Goal: Task Accomplishment & Management: Manage account settings

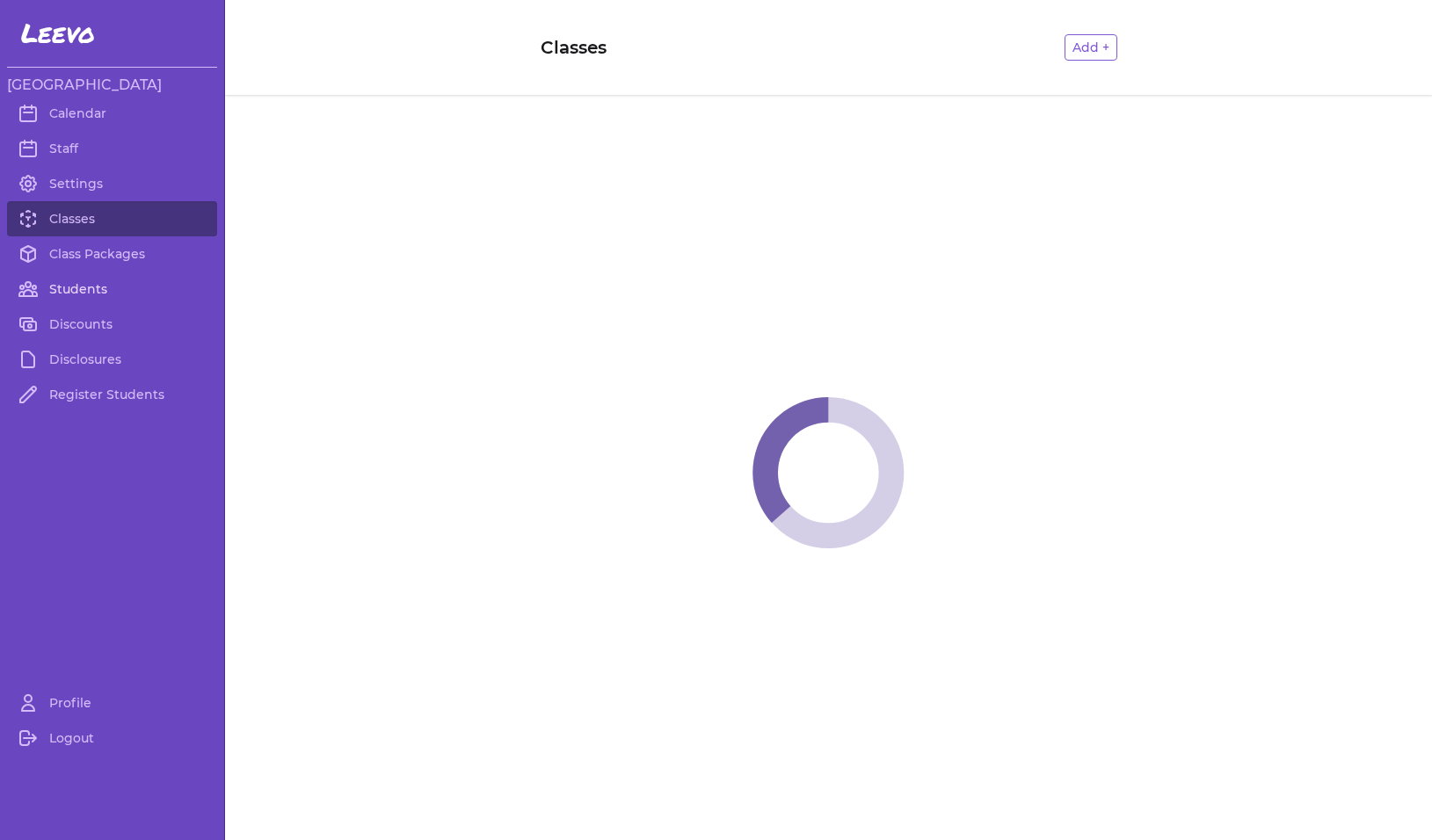
click at [66, 290] on link "Students" at bounding box center [112, 290] width 210 height 35
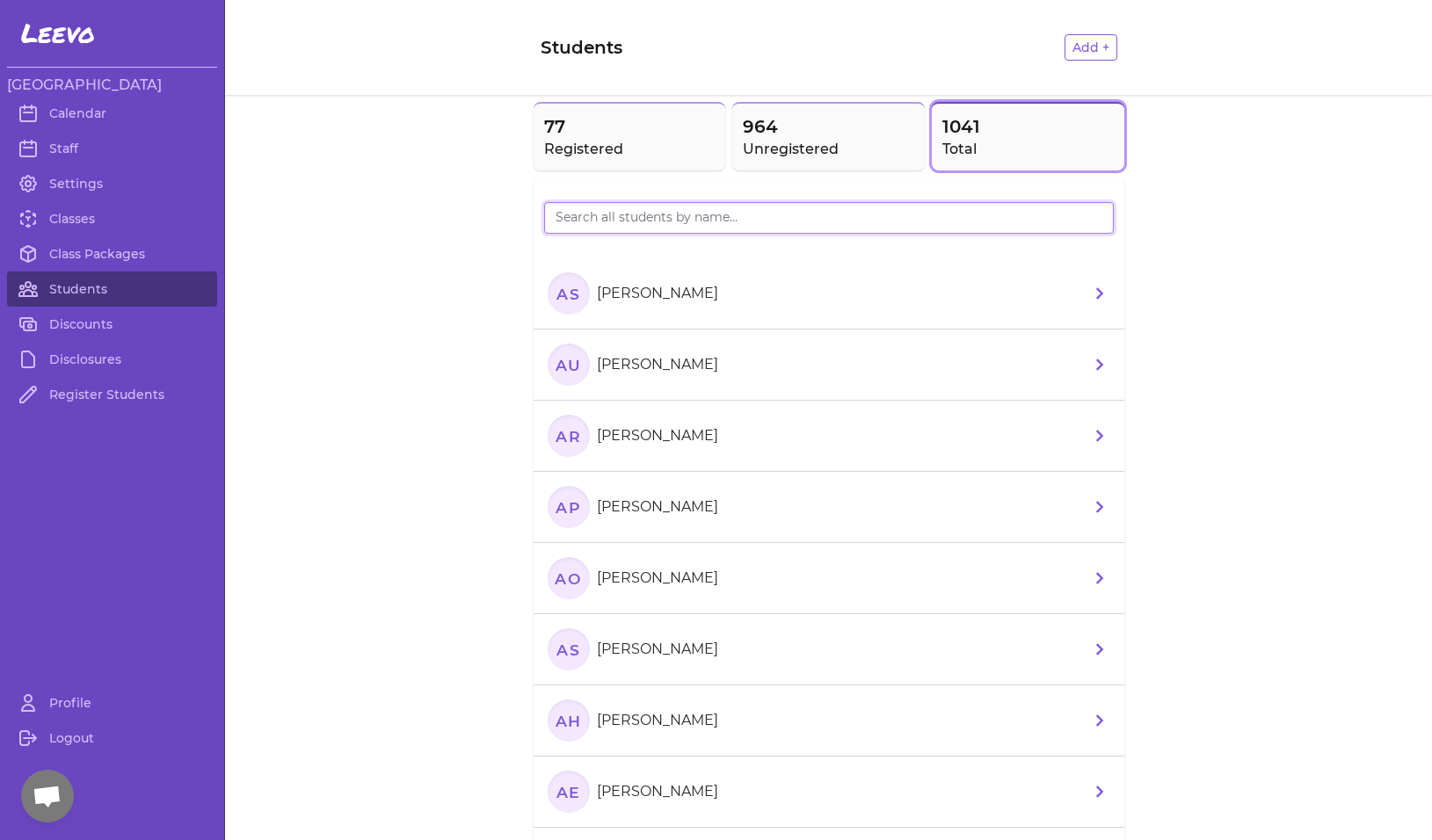
click at [656, 218] on input "search" at bounding box center [829, 218] width 570 height 32
type input "[PERSON_NAME]"
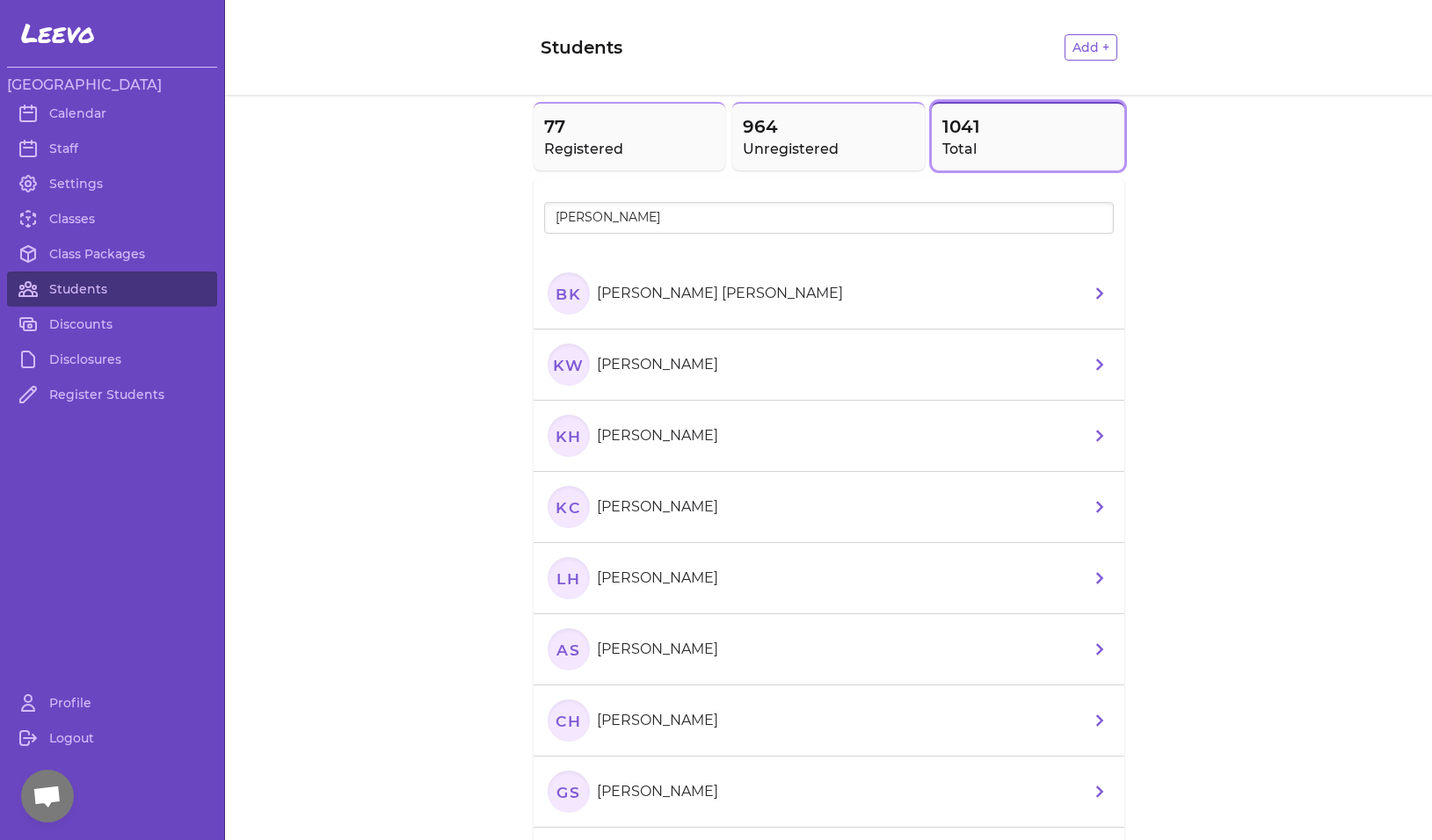
drag, startPoint x: 656, startPoint y: 218, endPoint x: 576, endPoint y: 306, distance: 118.9
click at [576, 306] on icon "BK" at bounding box center [568, 293] width 42 height 42
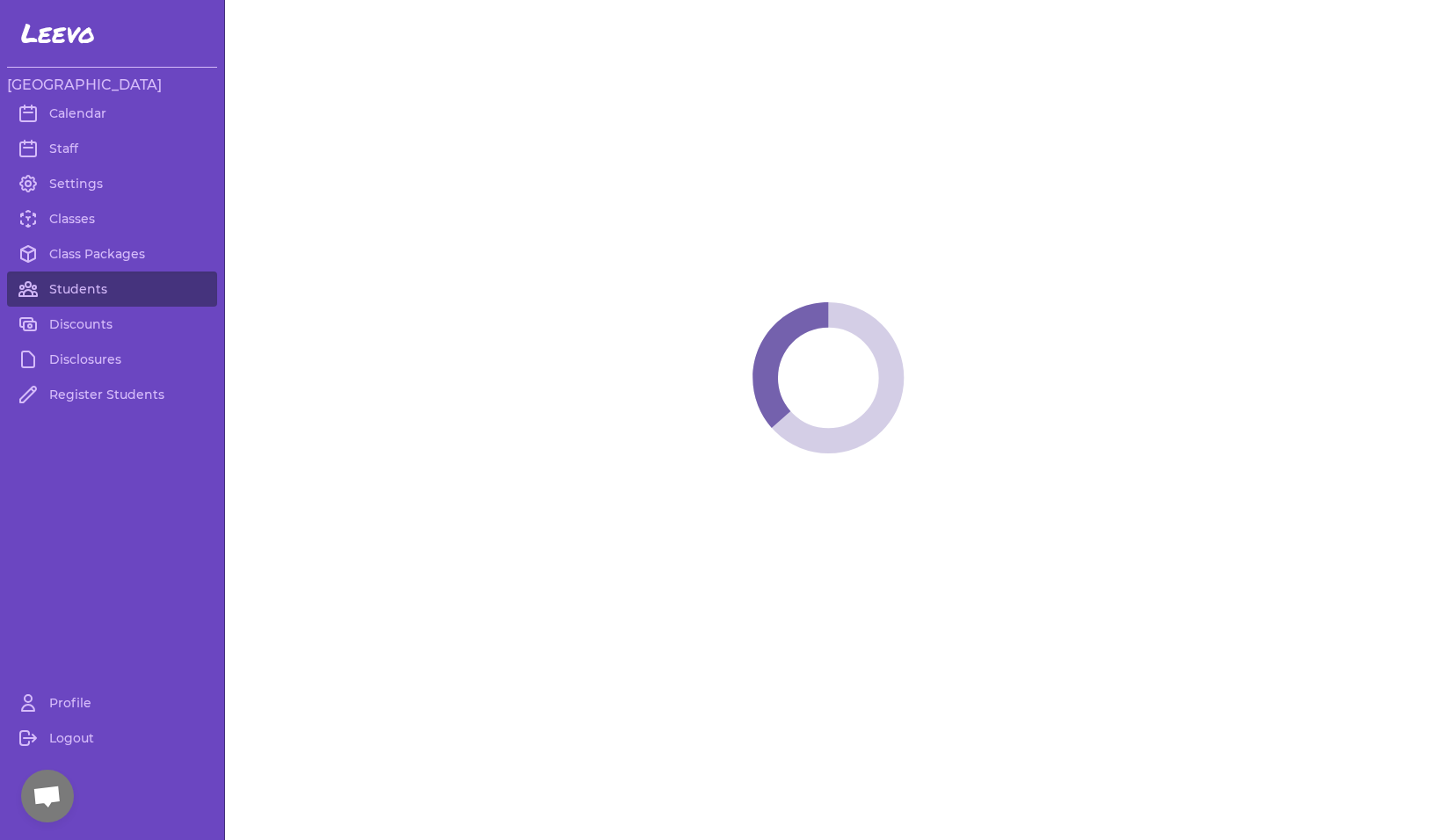
select select "MT"
select select "7"
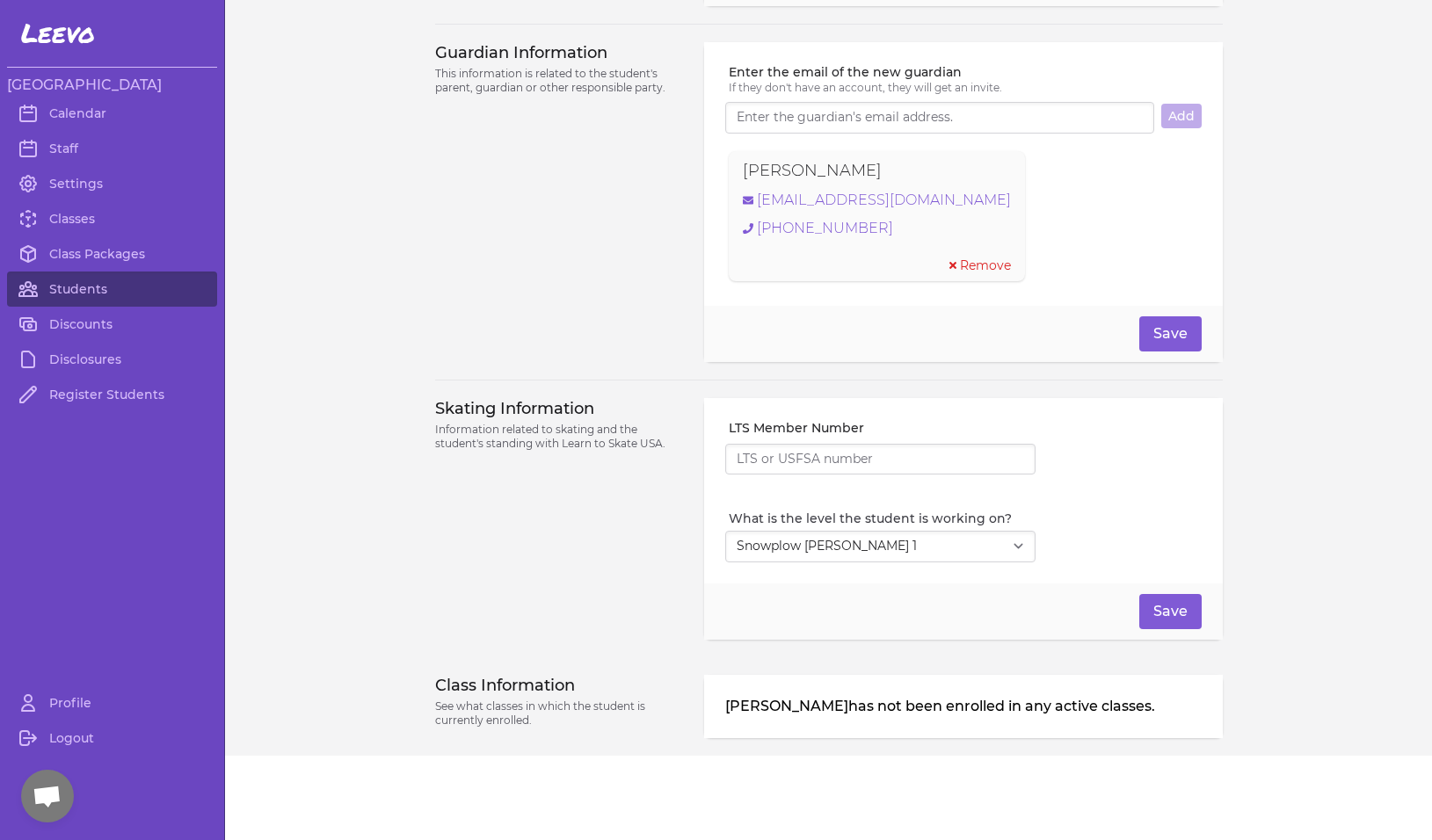
scroll to position [104, 0]
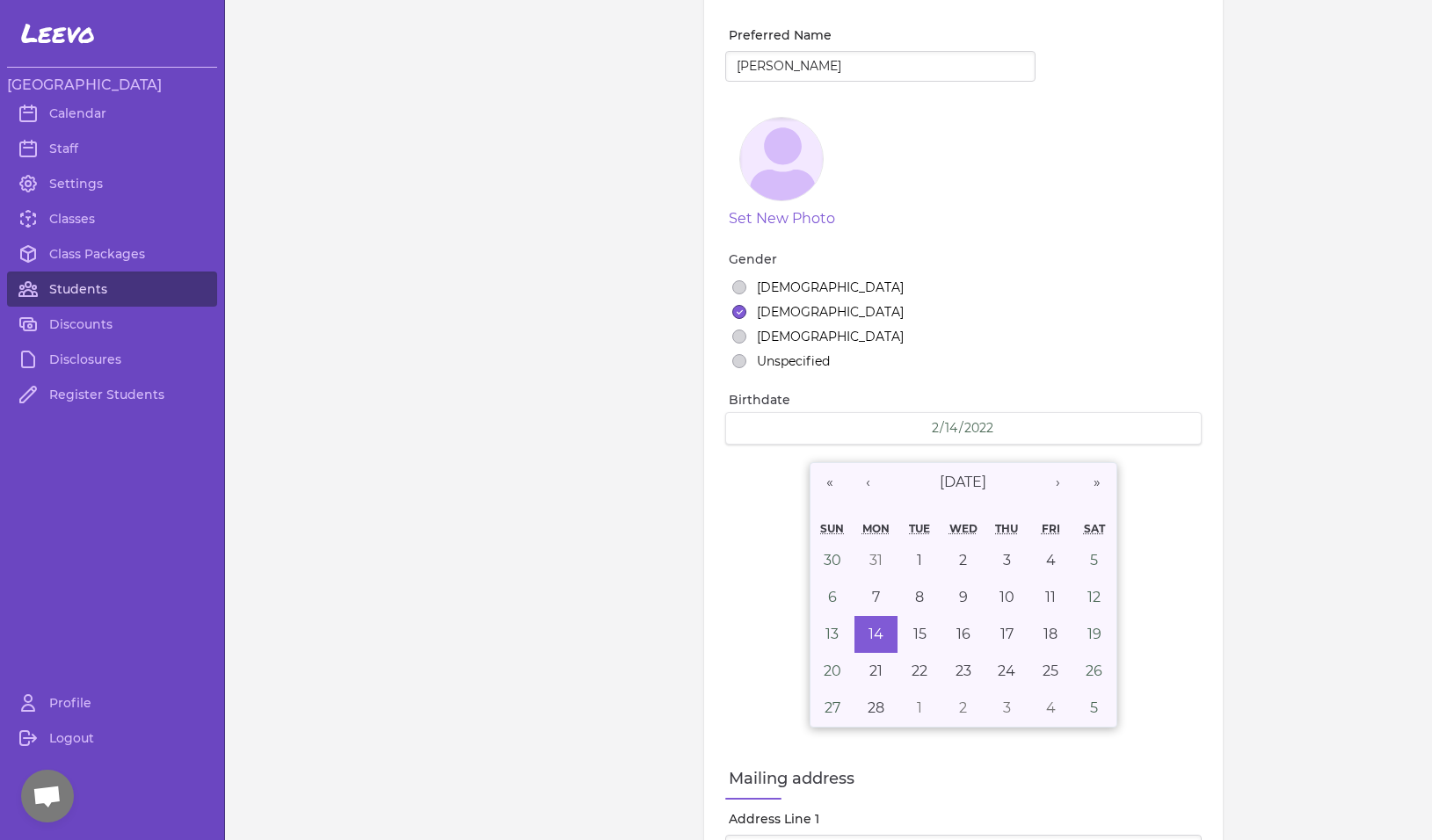
click at [87, 287] on link "Students" at bounding box center [112, 290] width 210 height 35
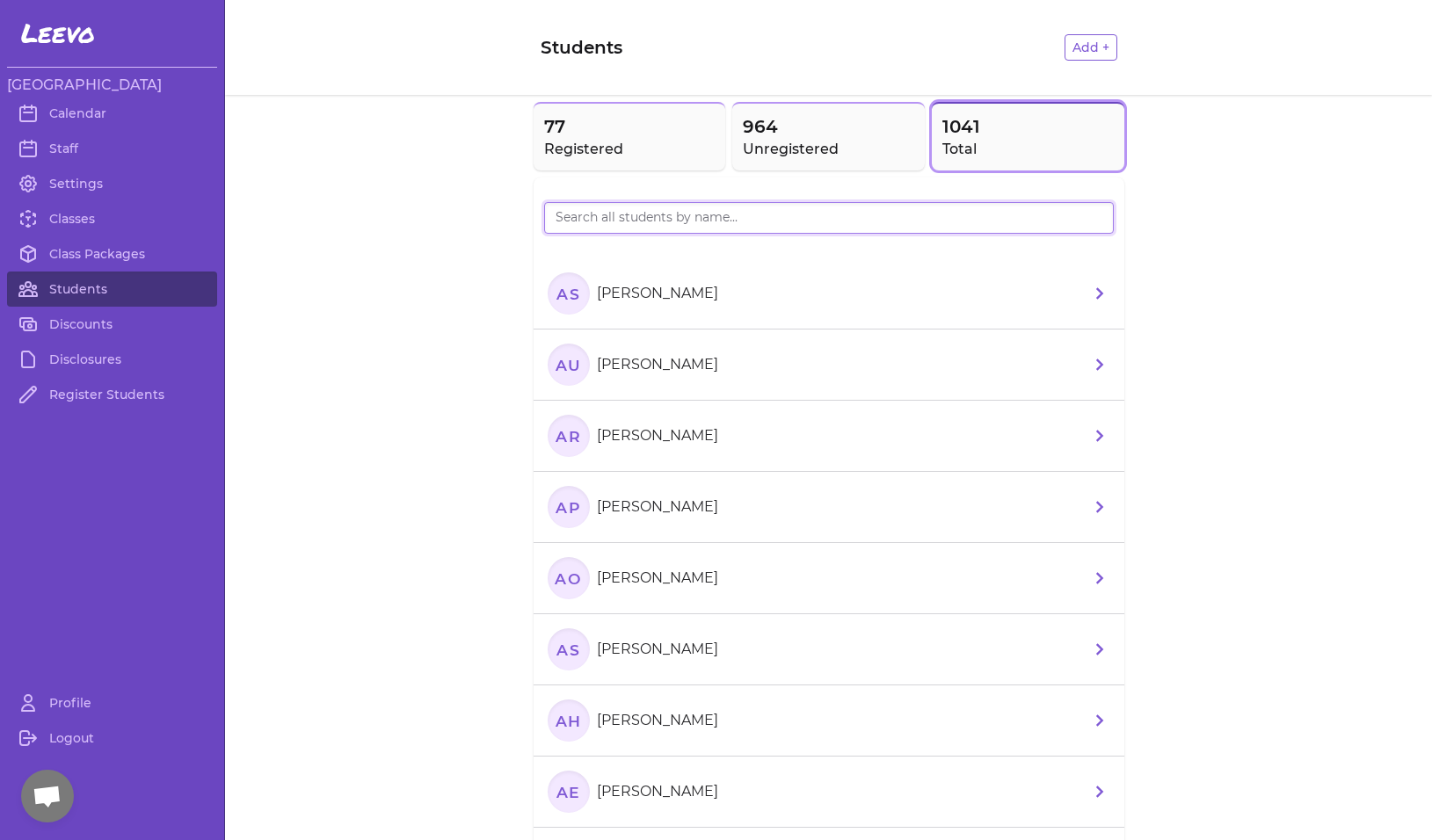
click at [624, 229] on input "search" at bounding box center [829, 218] width 570 height 32
type input "k"
type input "[PERSON_NAME]"
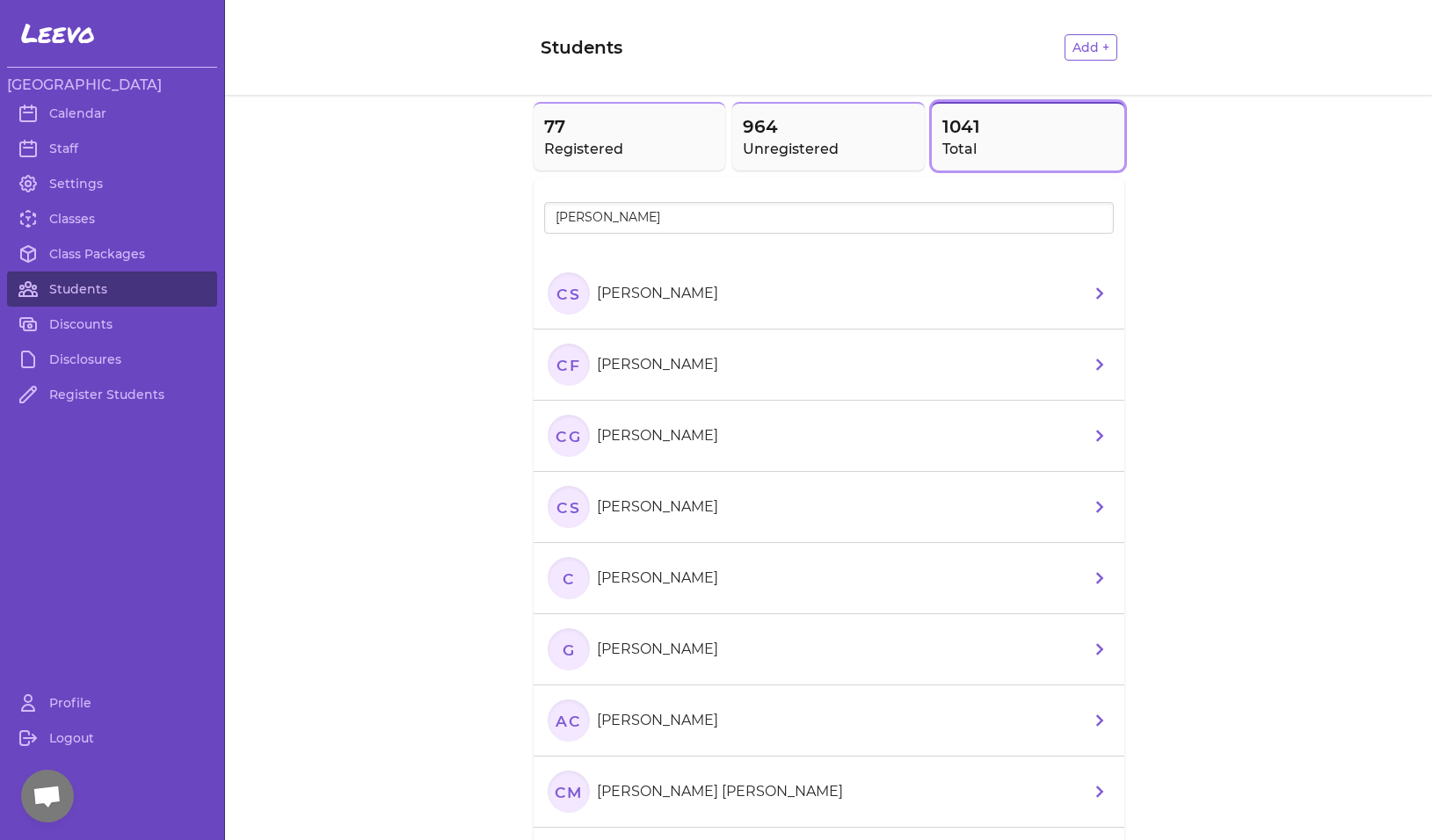
drag, startPoint x: 606, startPoint y: 421, endPoint x: 566, endPoint y: 305, distance: 122.7
click at [566, 303] on text "CS" at bounding box center [568, 293] width 24 height 19
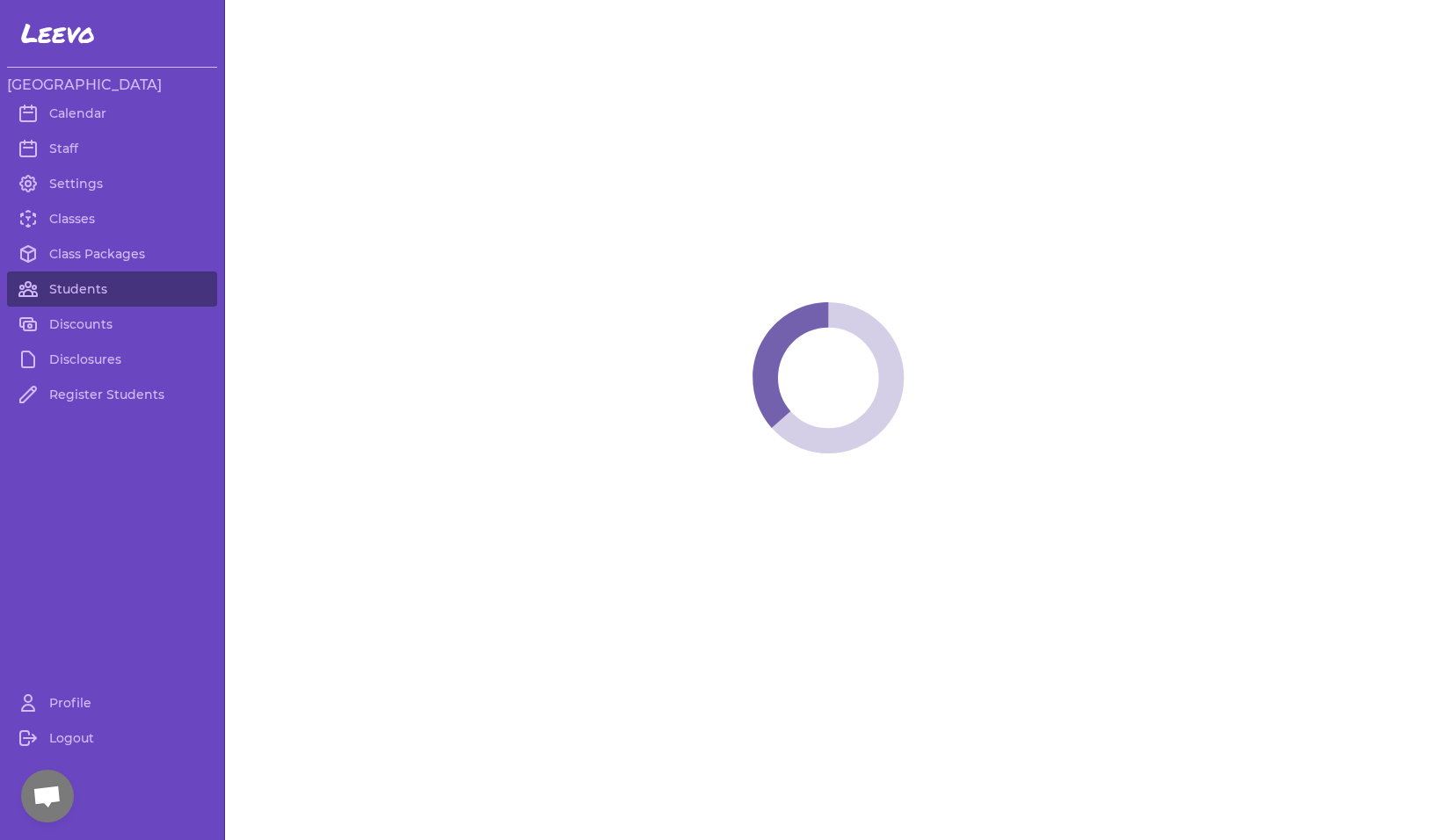
select select "MT"
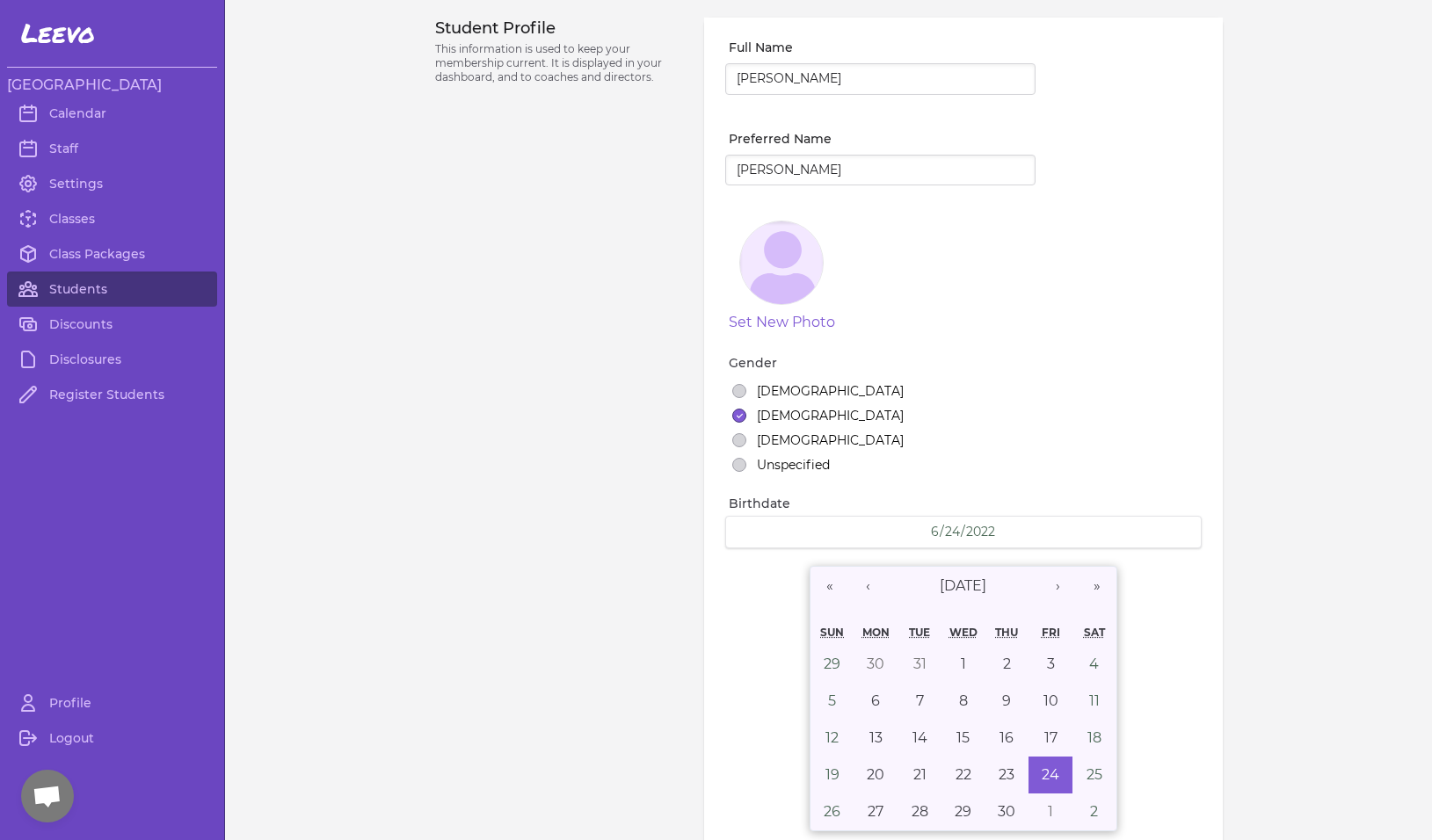
select select "7"
click at [91, 213] on link "Classes" at bounding box center [112, 219] width 210 height 35
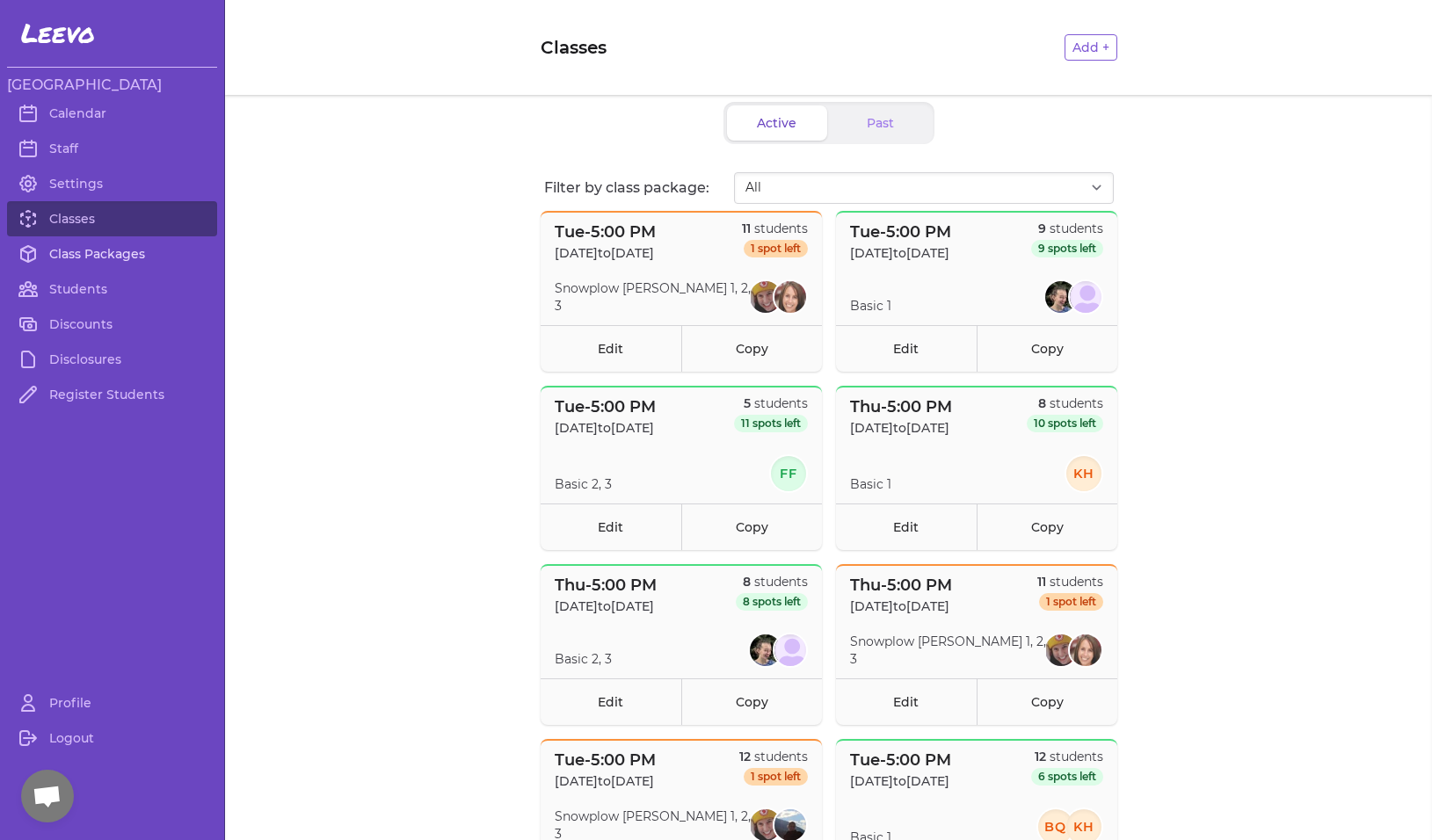
click at [87, 245] on link "Class Packages" at bounding box center [112, 254] width 210 height 35
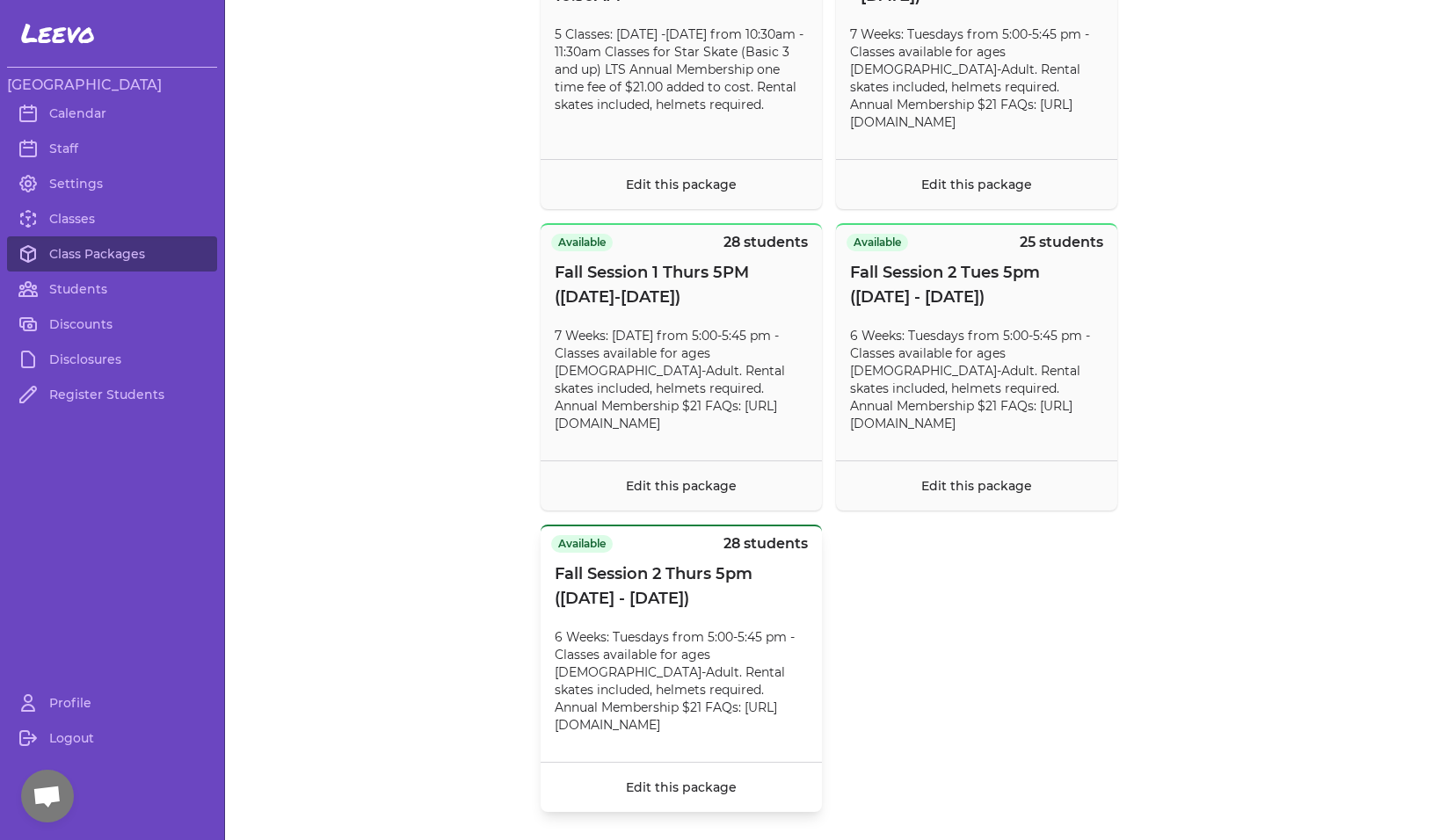
scroll to position [2013, 0]
